Goal: Obtain resource: Obtain resource

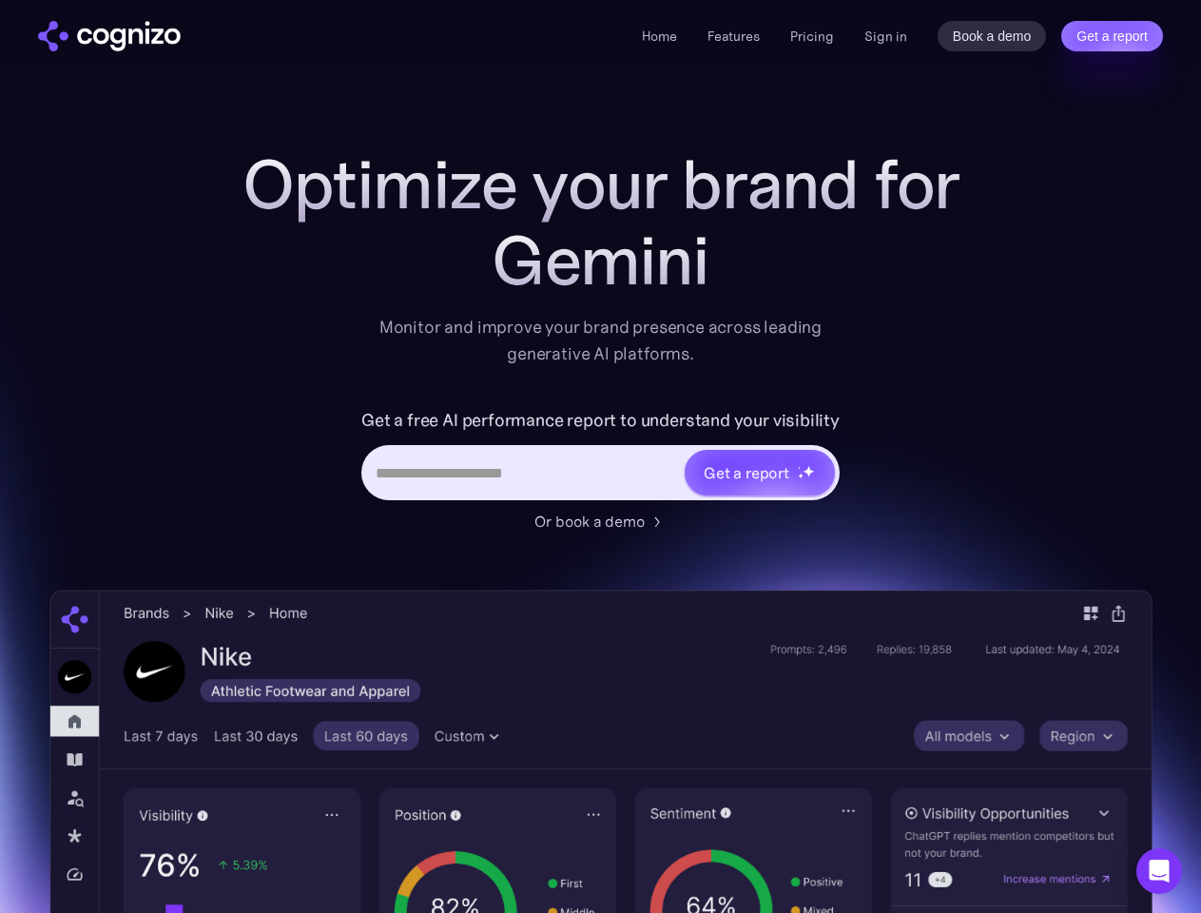
click at [1111, 36] on link "Get a report" at bounding box center [1112, 36] width 102 height 30
click at [759, 473] on div "Get a report" at bounding box center [747, 472] width 86 height 23
click at [1159, 871] on icon "Open Intercom Messenger" at bounding box center [1159, 870] width 20 height 23
click at [1111, 36] on link "Get a report" at bounding box center [1112, 36] width 102 height 30
click at [0, 0] on input "Last name *" at bounding box center [0, 0] width 0 height 0
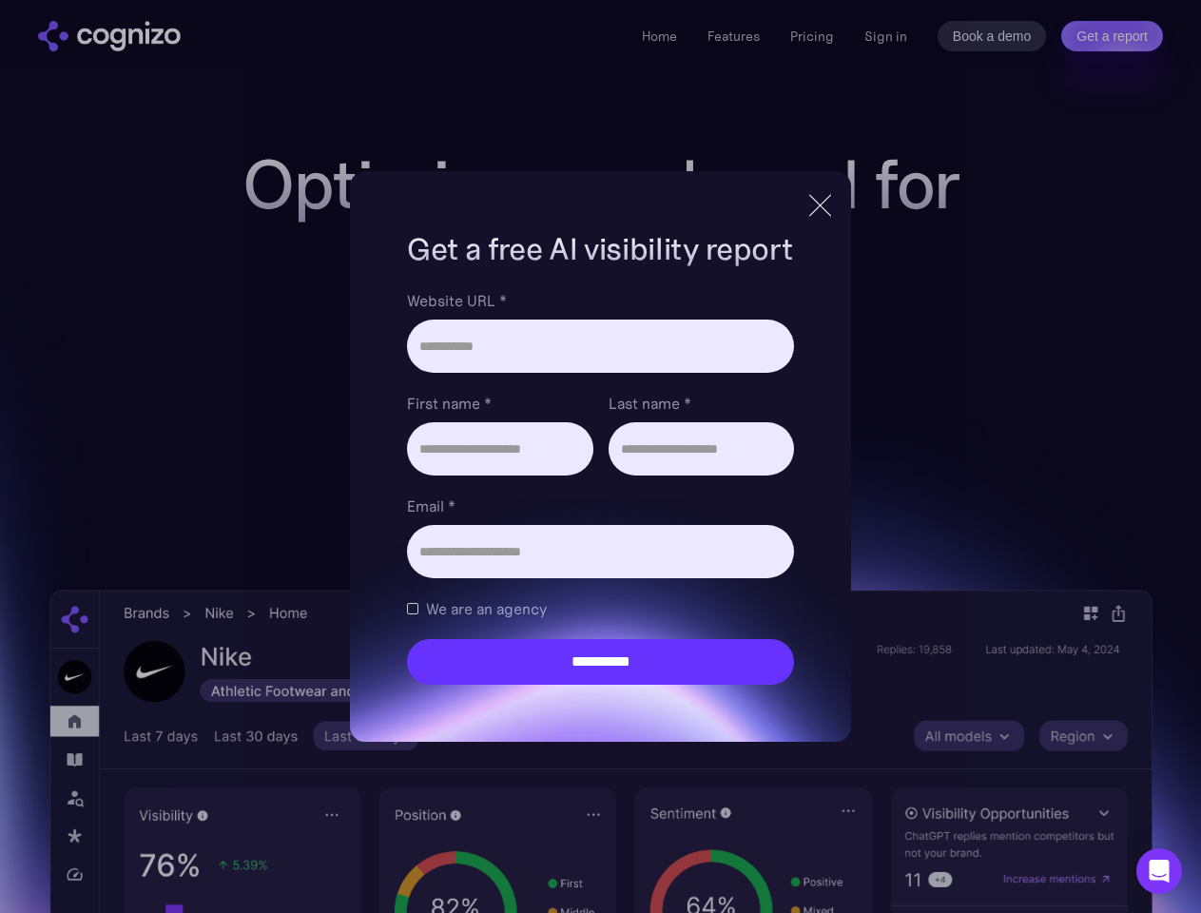
click at [1159, 871] on icon "Open Intercom Messenger" at bounding box center [1159, 870] width 20 height 23
